Goal: Contribute content: Add original content to the website for others to see

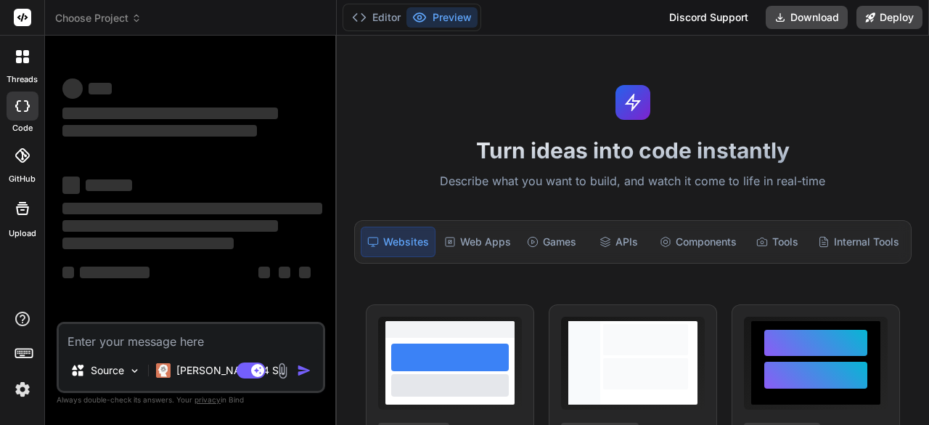
click at [78, 336] on textarea at bounding box center [191, 337] width 264 height 26
type textarea "x"
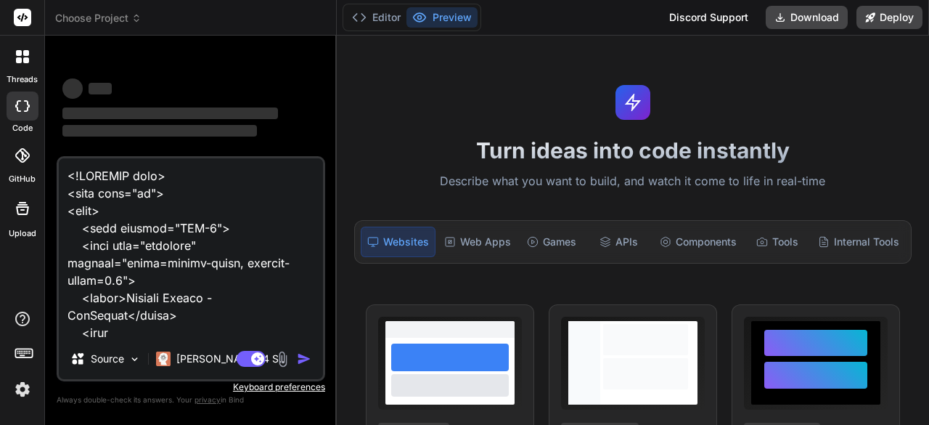
scroll to position [135351, 0]
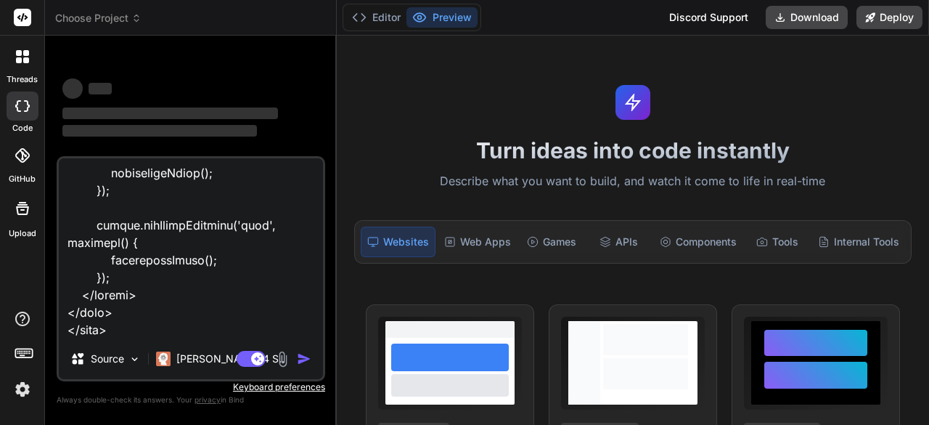
type textarea "<!DOCTYPE html> <html lang="en"> <head> <meta charset="UTF-8"> <meta name="view…"
click at [295, 354] on div "Agent Mode. When this toggle is activated, AI automatically makes decisions, re…" at bounding box center [275, 358] width 83 height 17
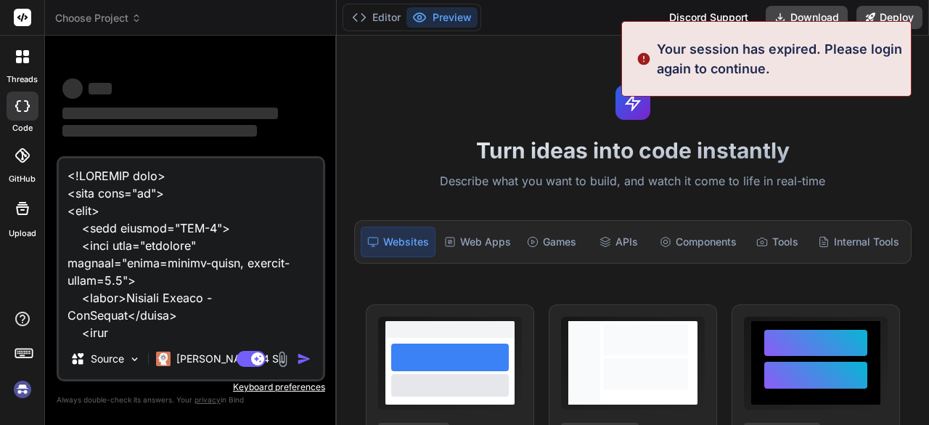
type textarea "x"
